Goal: Information Seeking & Learning: Understand process/instructions

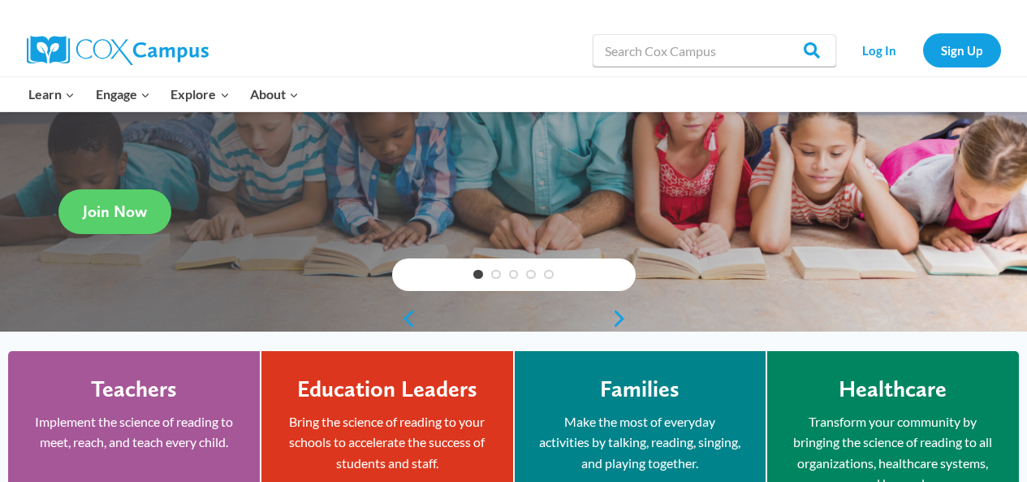
scroll to position [325, 0]
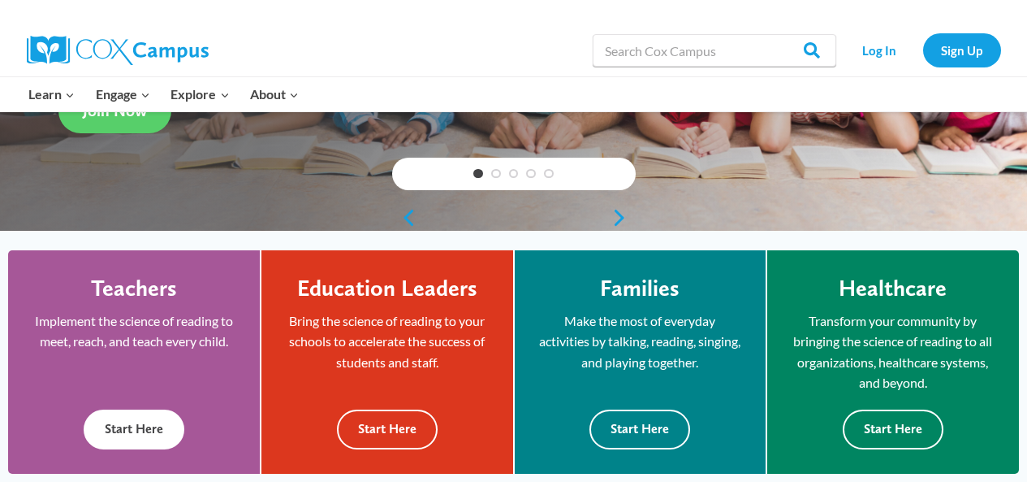
click at [141, 429] on button "Start Here" at bounding box center [134, 429] width 101 height 40
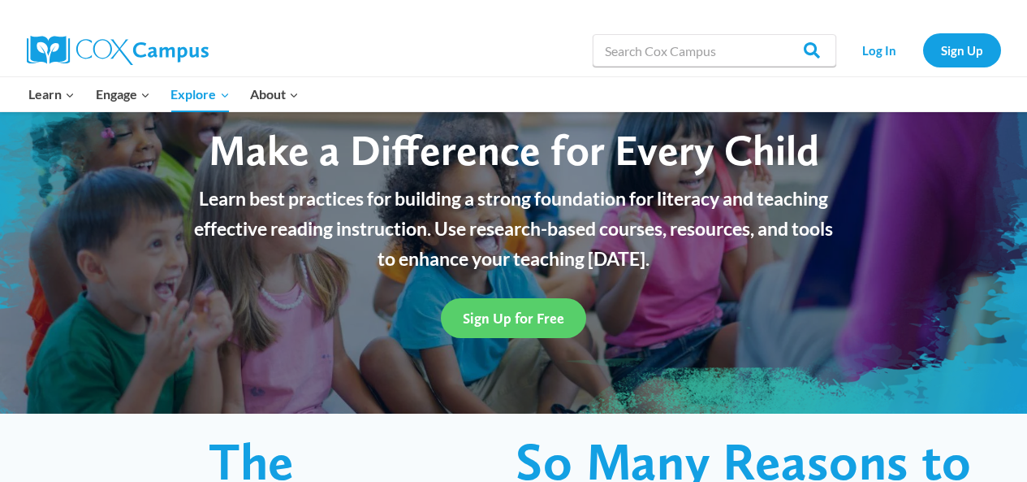
scroll to position [81, 0]
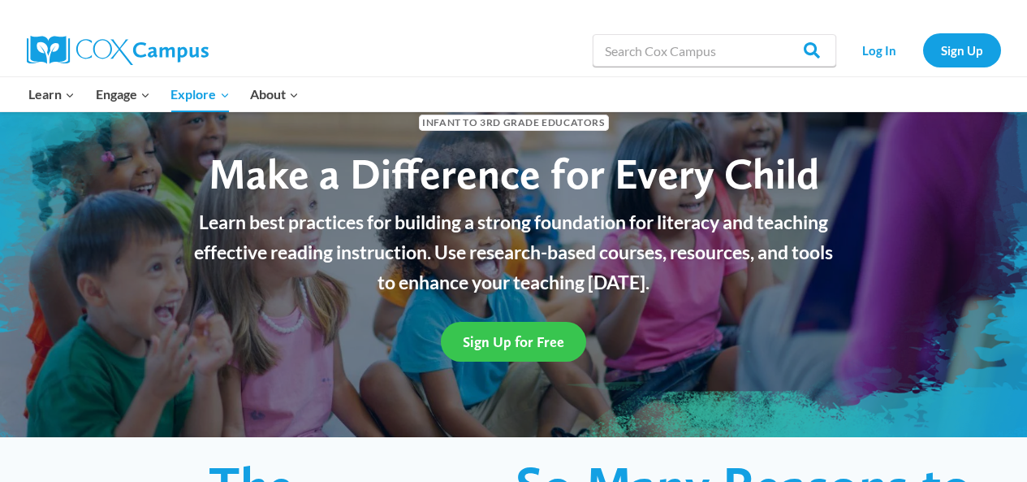
click at [509, 337] on span "Sign Up for Free" at bounding box center [513, 341] width 101 height 17
